Goal: Find specific page/section: Find specific page/section

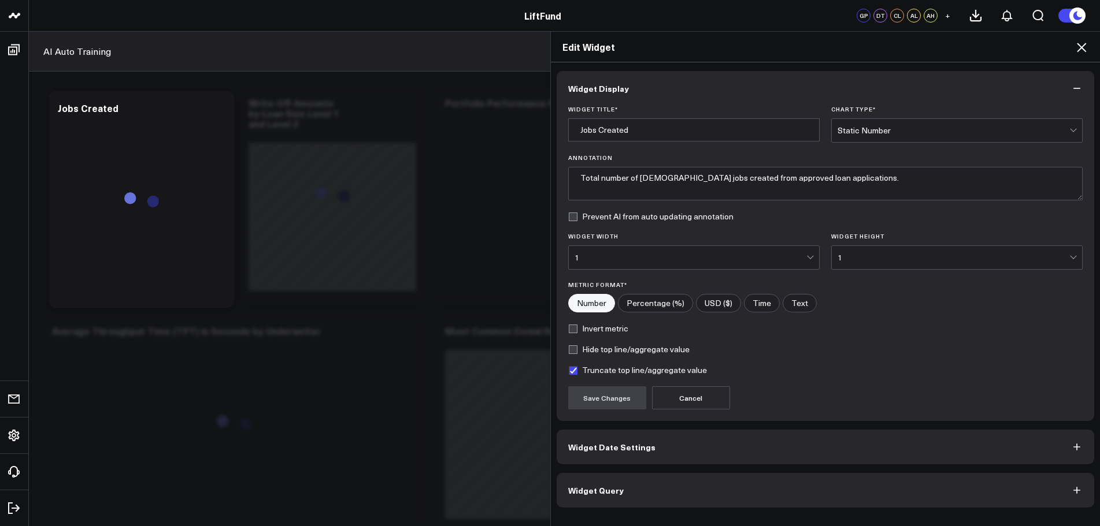
click at [1079, 51] on icon at bounding box center [1081, 47] width 14 height 14
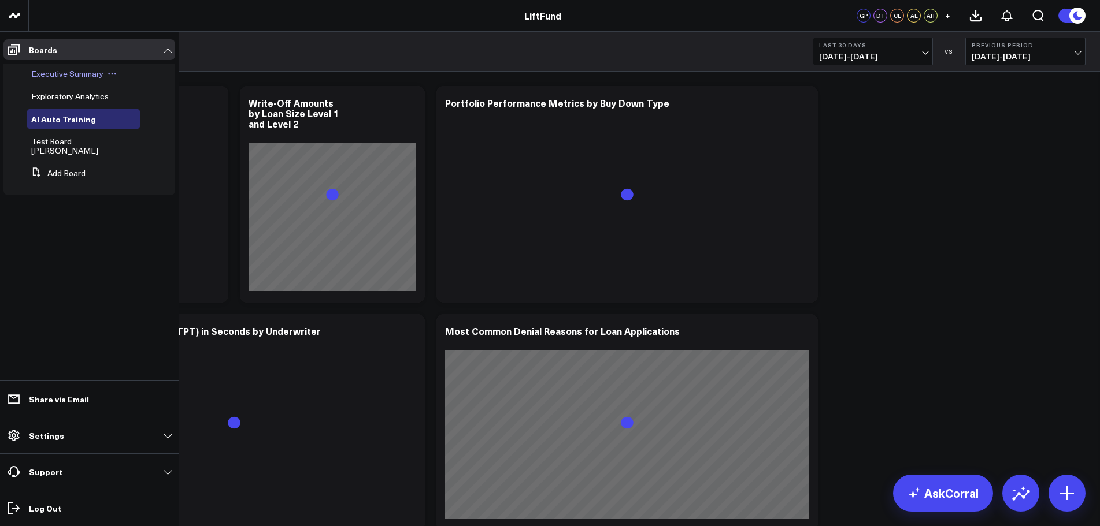
click at [57, 76] on span "Executive Summary" at bounding box center [67, 73] width 72 height 11
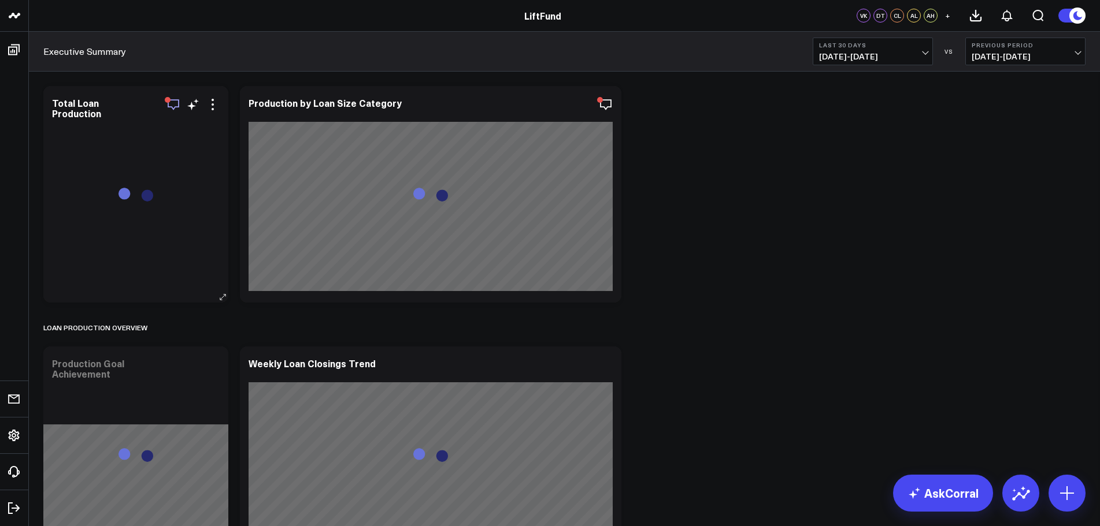
click at [176, 109] on icon "button" at bounding box center [173, 105] width 14 height 14
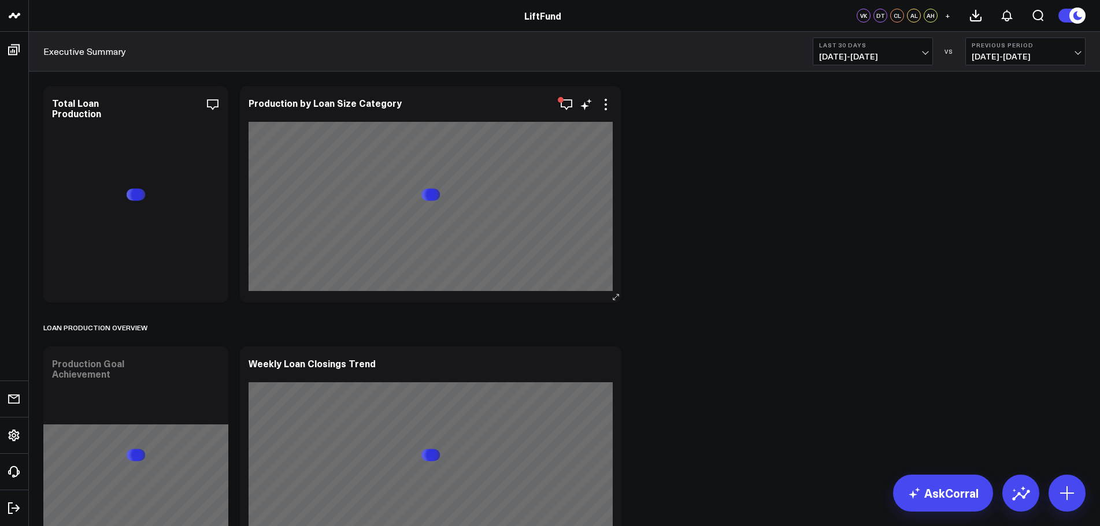
click at [562, 115] on div "Production by Loan Size Category [fontSize:14px lineHeight:16px][/]: [fontSize:…" at bounding box center [430, 194] width 381 height 217
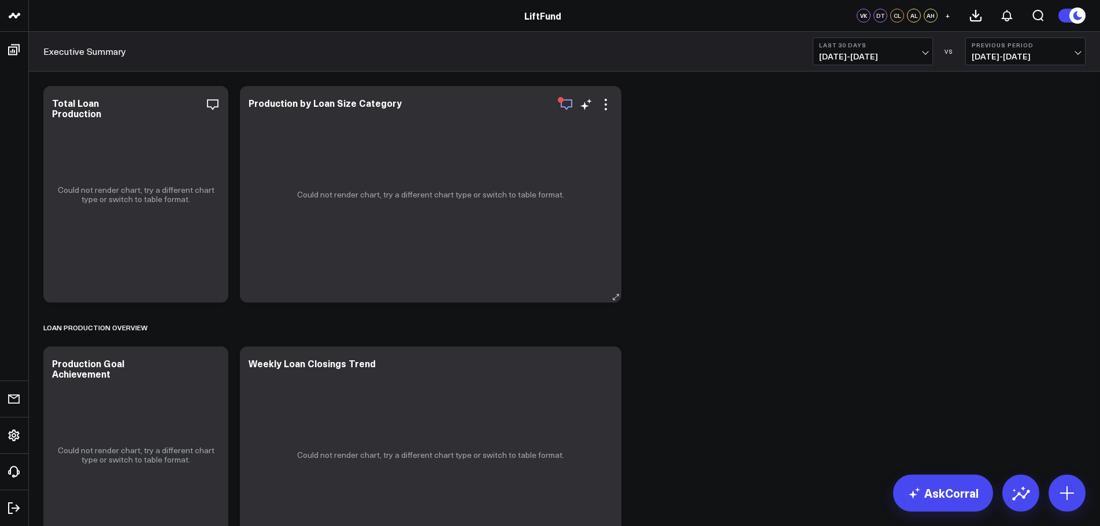
click at [563, 111] on icon "button" at bounding box center [566, 105] width 14 height 14
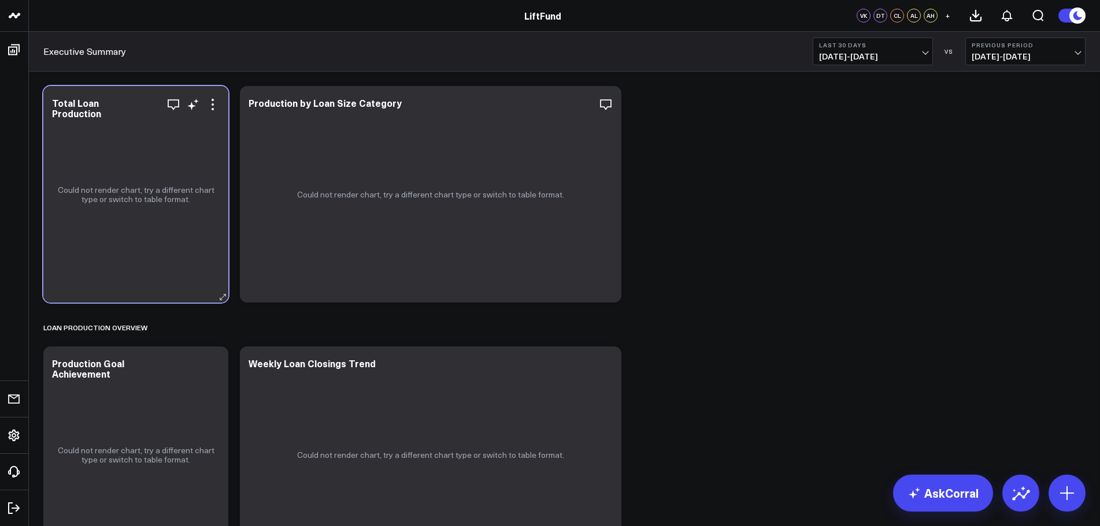
click at [154, 202] on p "Could not render chart, try a different chart type or switch to table format." at bounding box center [136, 194] width 162 height 18
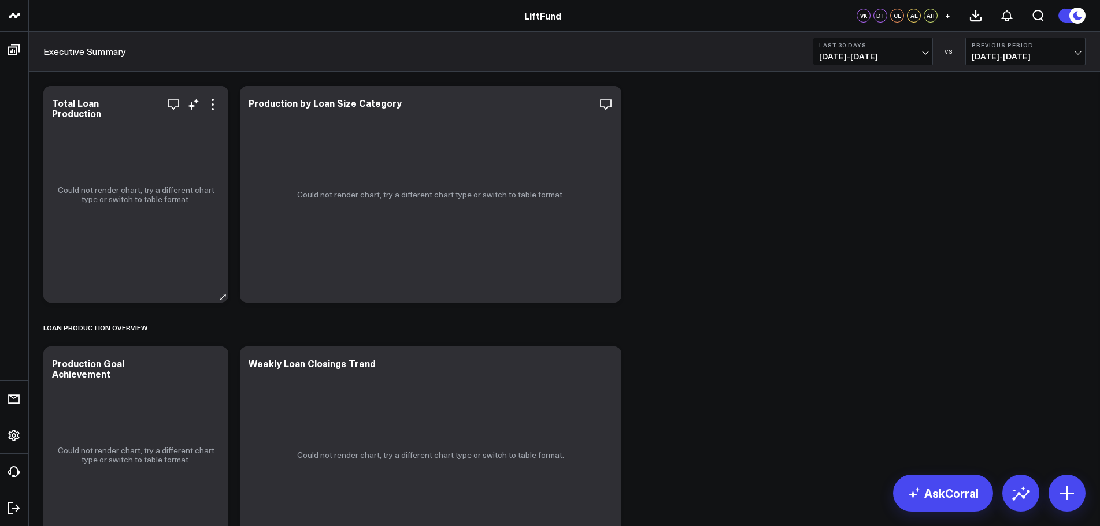
click at [212, 112] on div "Total Loan Production" at bounding box center [136, 108] width 168 height 21
click at [214, 103] on icon at bounding box center [213, 105] width 14 height 14
click at [443, 302] on div "Could not render chart, try a different chart type or switch to table format." at bounding box center [430, 194] width 381 height 217
click at [212, 109] on icon at bounding box center [213, 109] width 2 height 2
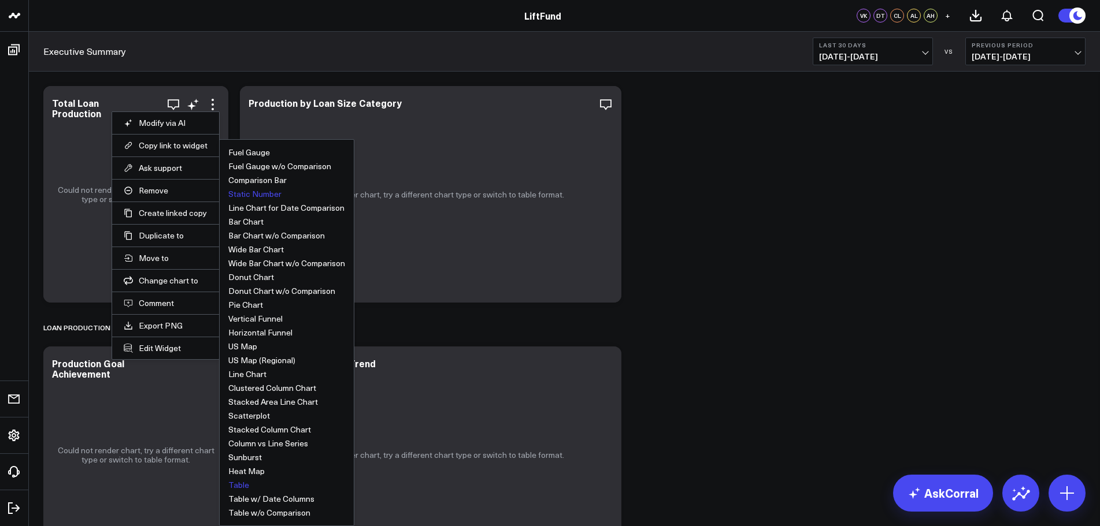
click at [241, 485] on button "Table" at bounding box center [238, 485] width 21 height 8
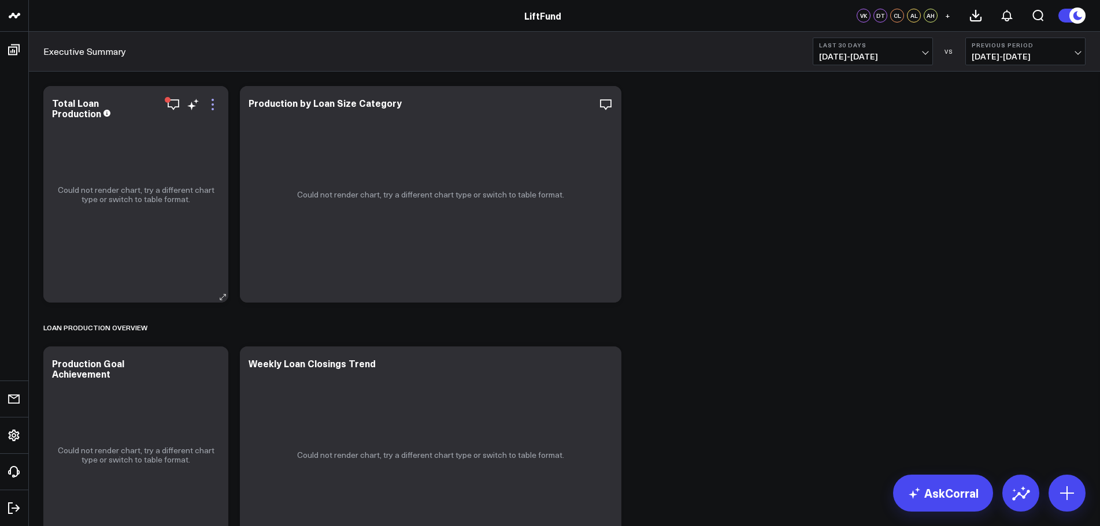
click at [211, 107] on icon at bounding box center [213, 105] width 14 height 14
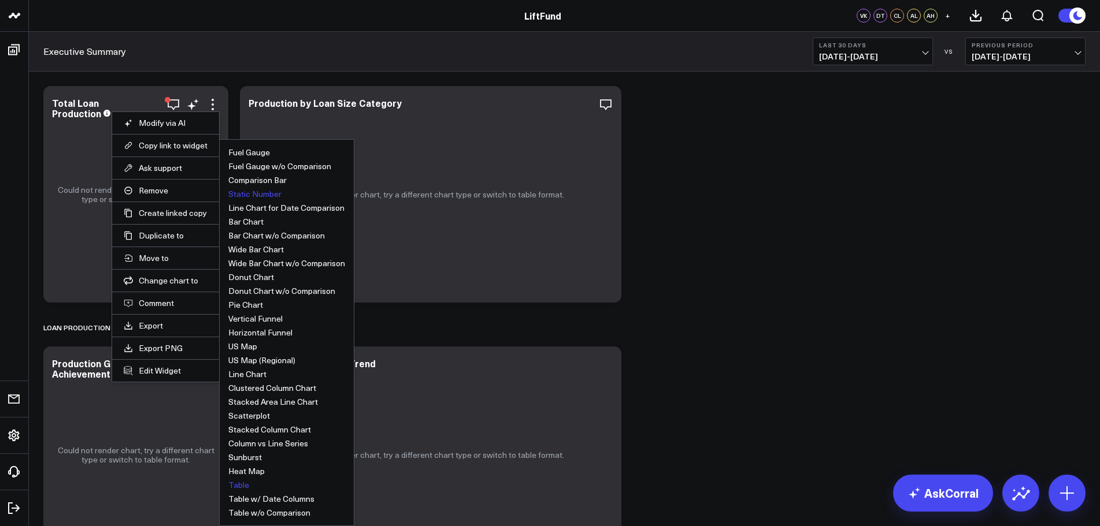
click at [261, 197] on button "Static Number" at bounding box center [254, 194] width 53 height 8
